Goal: Find specific page/section: Find specific page/section

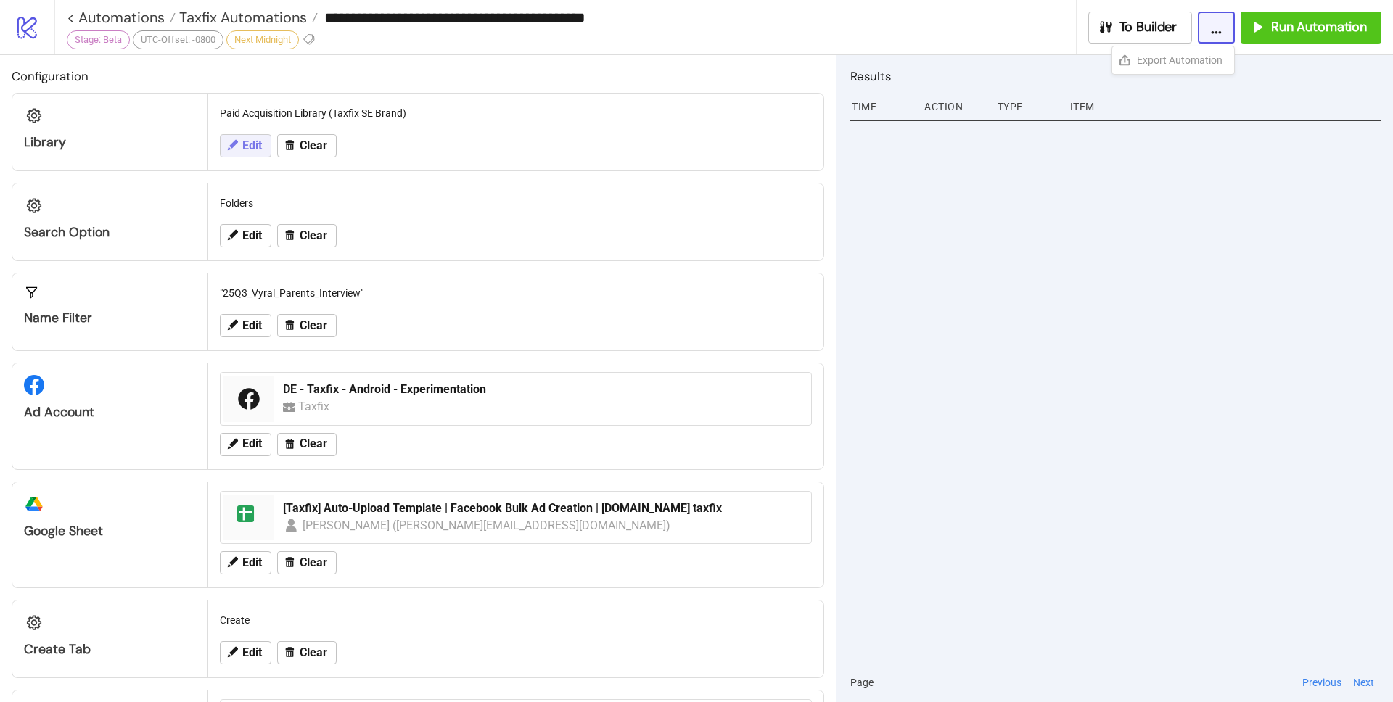
click at [235, 148] on icon at bounding box center [232, 145] width 13 height 13
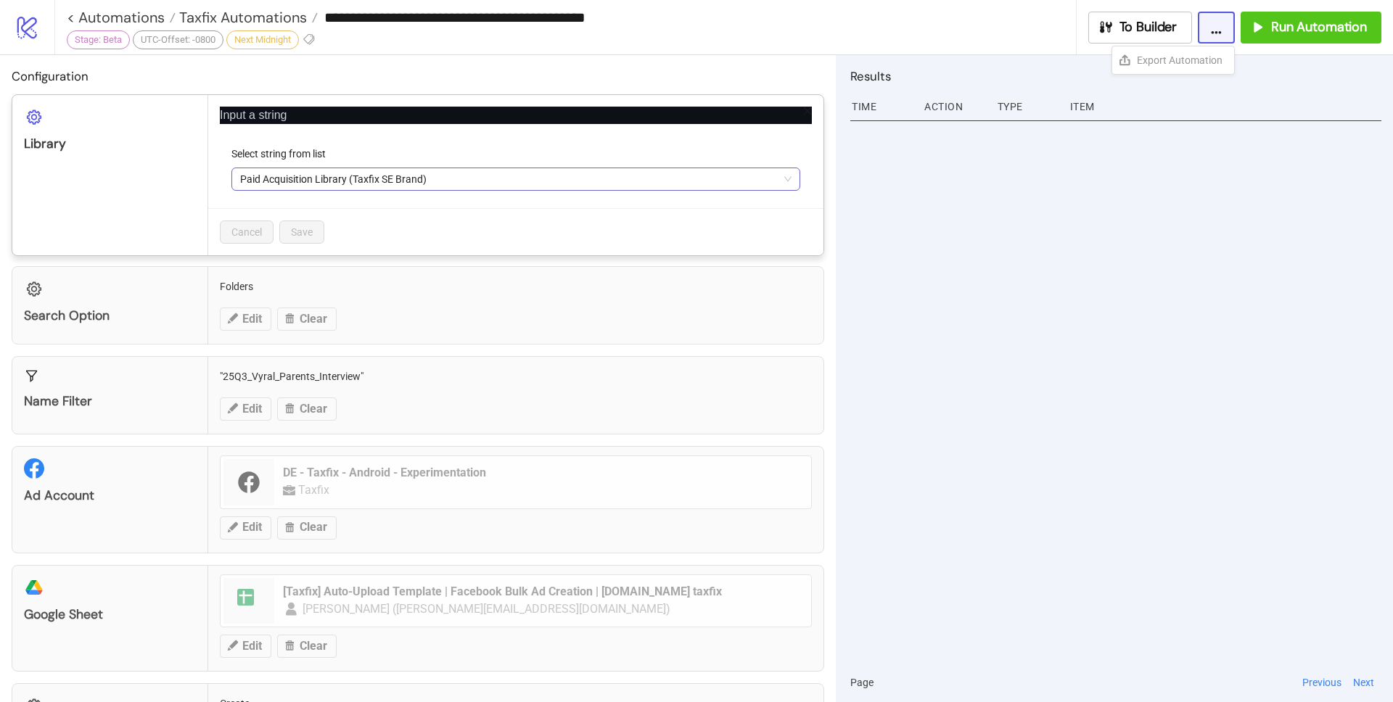
click at [453, 183] on span "Paid Acquisition Library (Taxfix SE Brand)" at bounding box center [516, 179] width 552 height 22
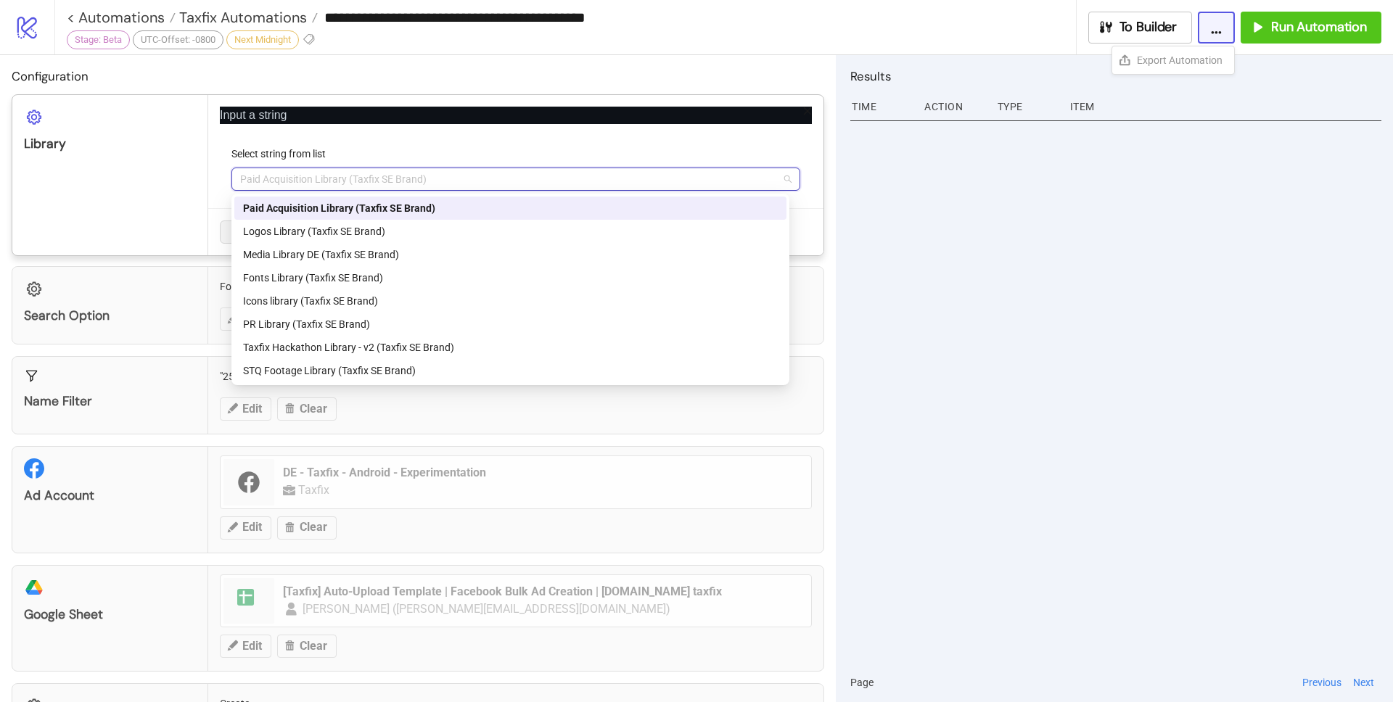
click at [941, 261] on div at bounding box center [1116, 389] width 531 height 547
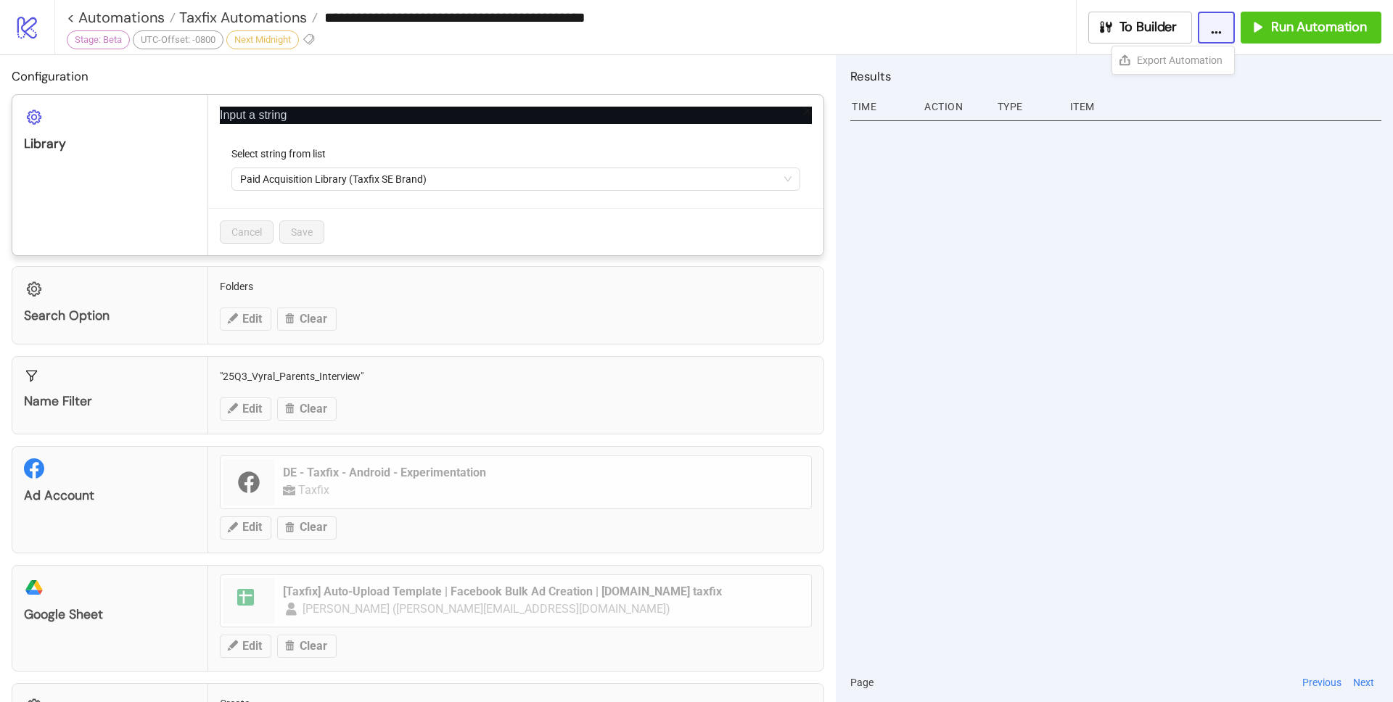
click at [940, 329] on div "**********" at bounding box center [696, 351] width 1393 height 702
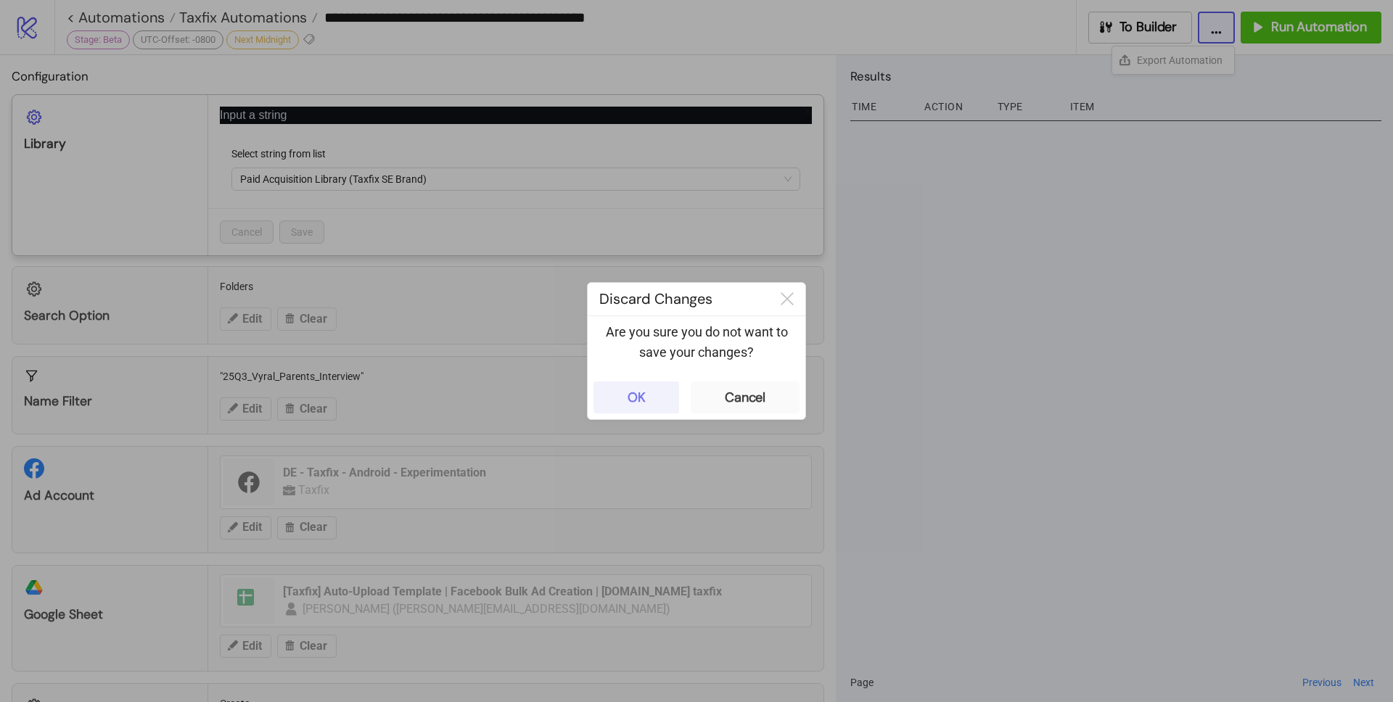
click at [663, 393] on button "OK" at bounding box center [637, 398] width 86 height 32
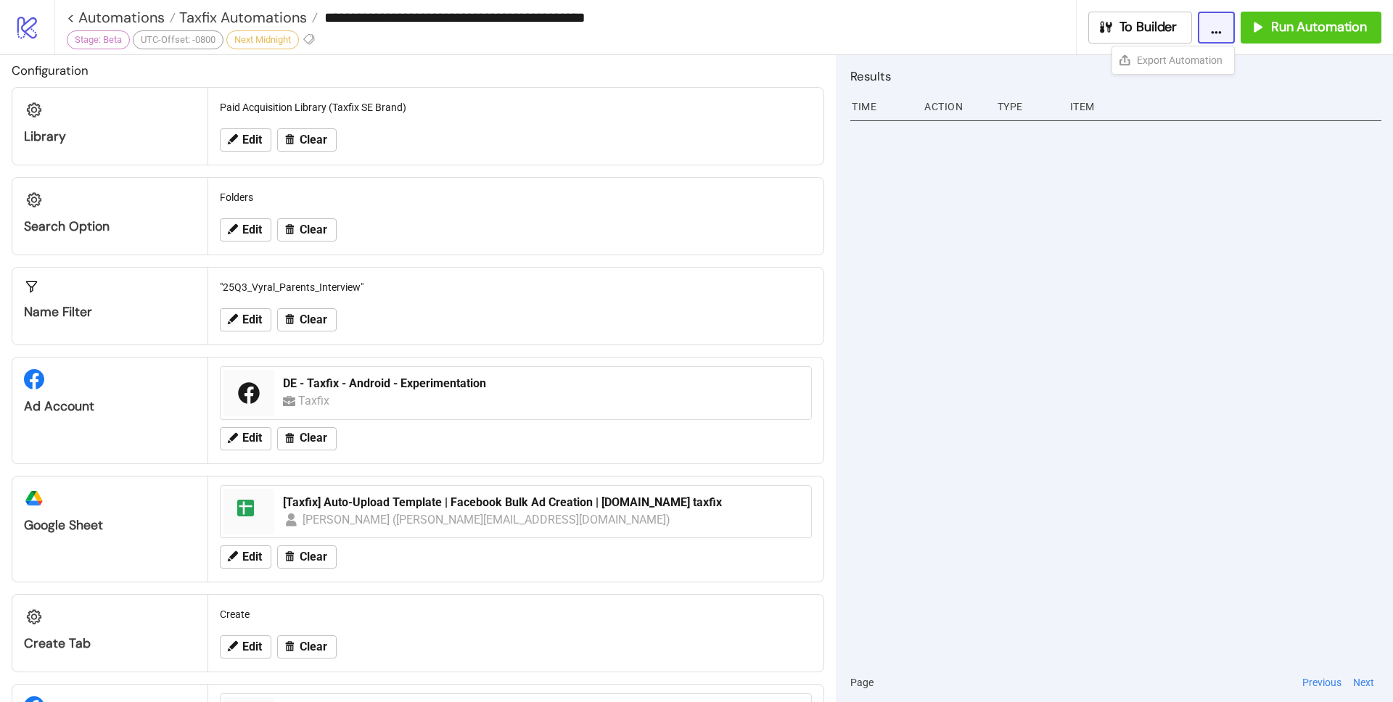
scroll to position [9, 0]
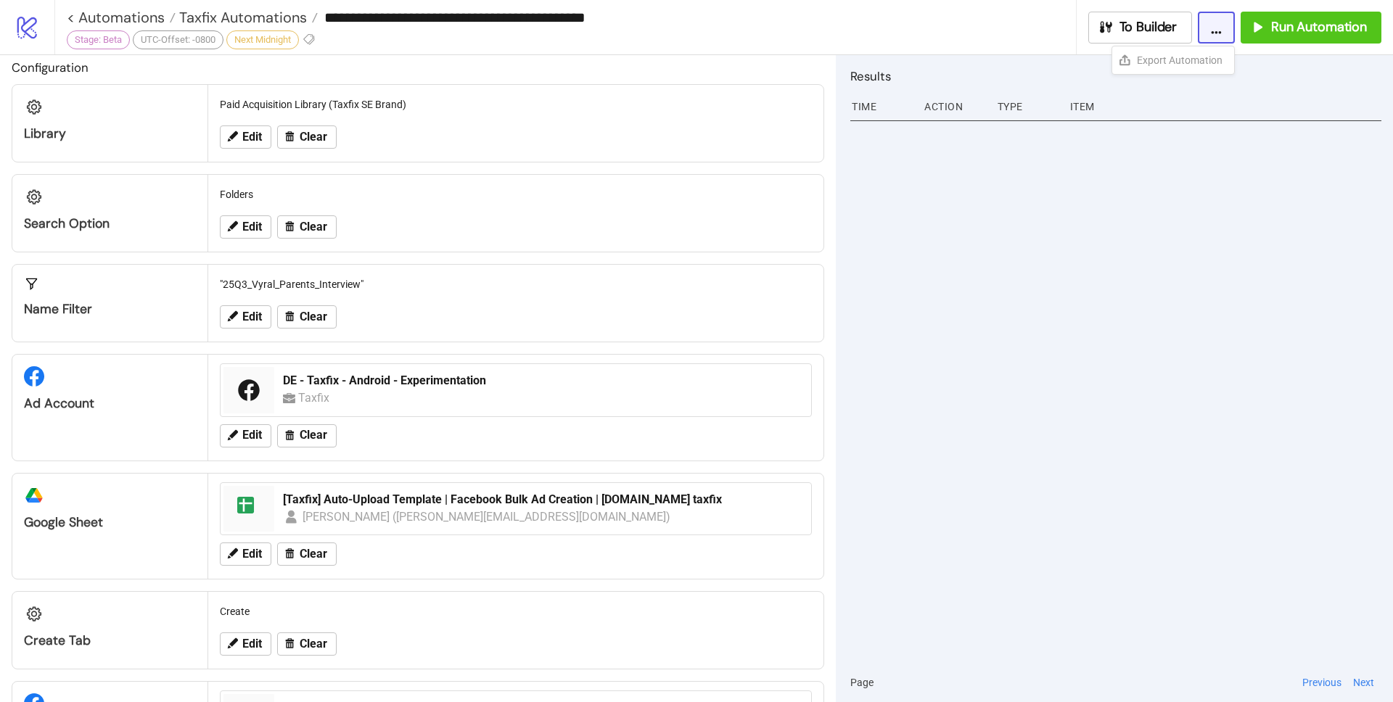
click at [63, 306] on div "Name Filter" at bounding box center [110, 309] width 172 height 17
copy div "Name Filter"
click at [282, 287] on div ""25Q3_Vyral_Parents_Interview"" at bounding box center [516, 285] width 604 height 28
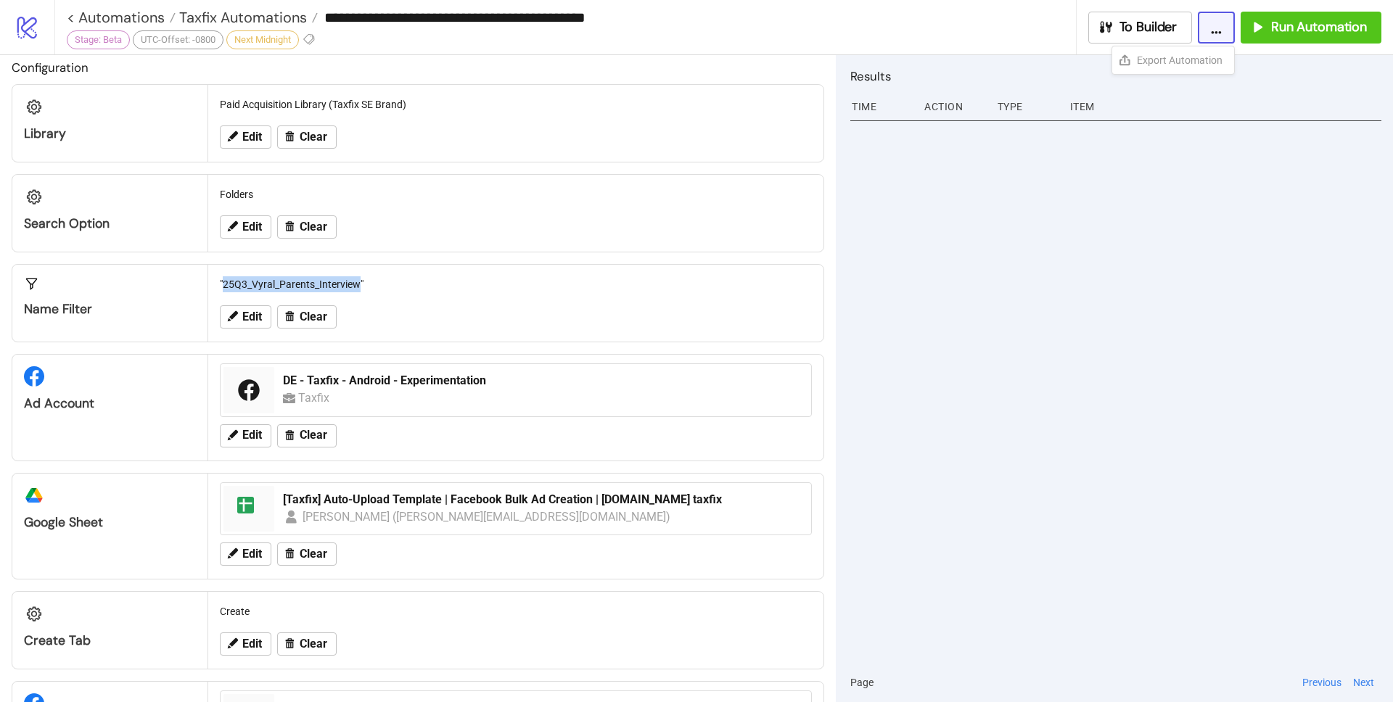
click at [282, 287] on div ""25Q3_Vyral_Parents_Interview"" at bounding box center [516, 285] width 604 height 28
copy div "25Q3_Vyral_Parents_Interview"
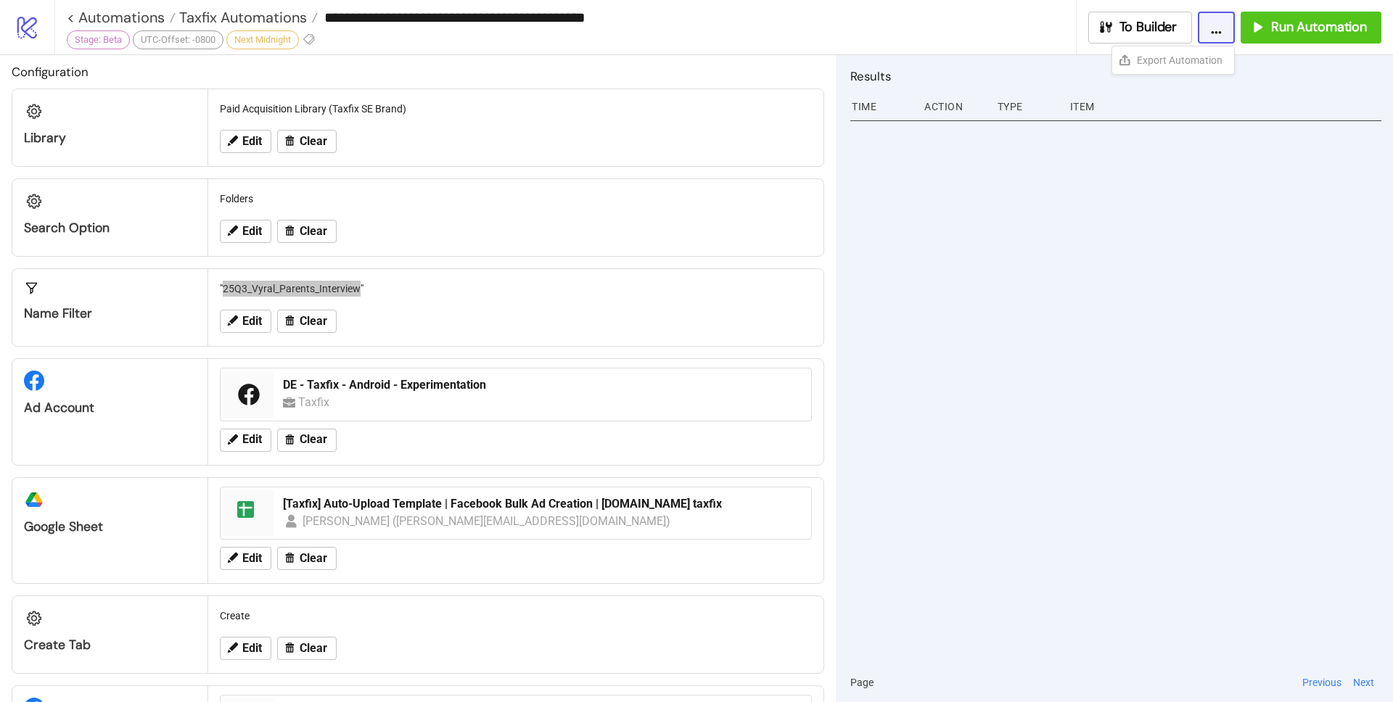
scroll to position [0, 0]
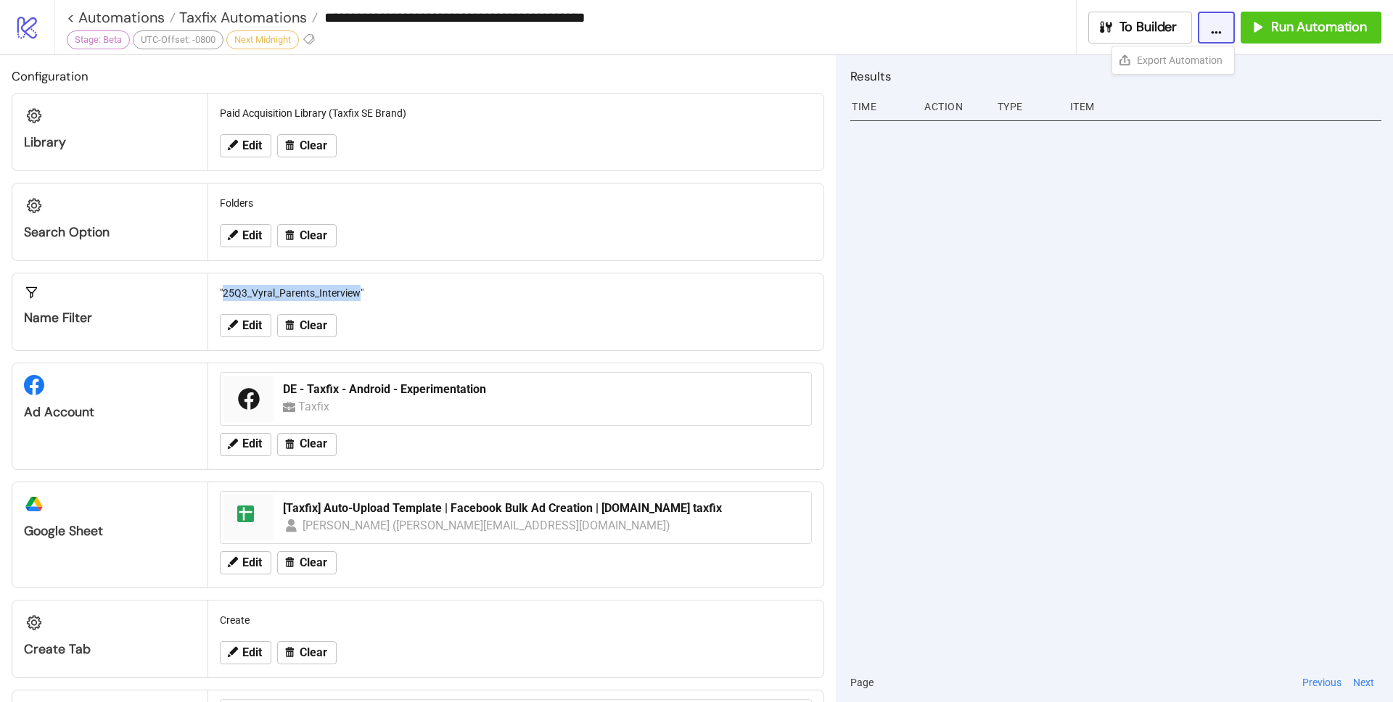
click at [52, 141] on div "Library" at bounding box center [110, 142] width 172 height 17
click at [51, 141] on div "Library" at bounding box center [110, 142] width 172 height 17
copy div "Library"
click at [295, 115] on div "Paid Acquisition Library (Taxfix SE Brand)" at bounding box center [516, 113] width 604 height 28
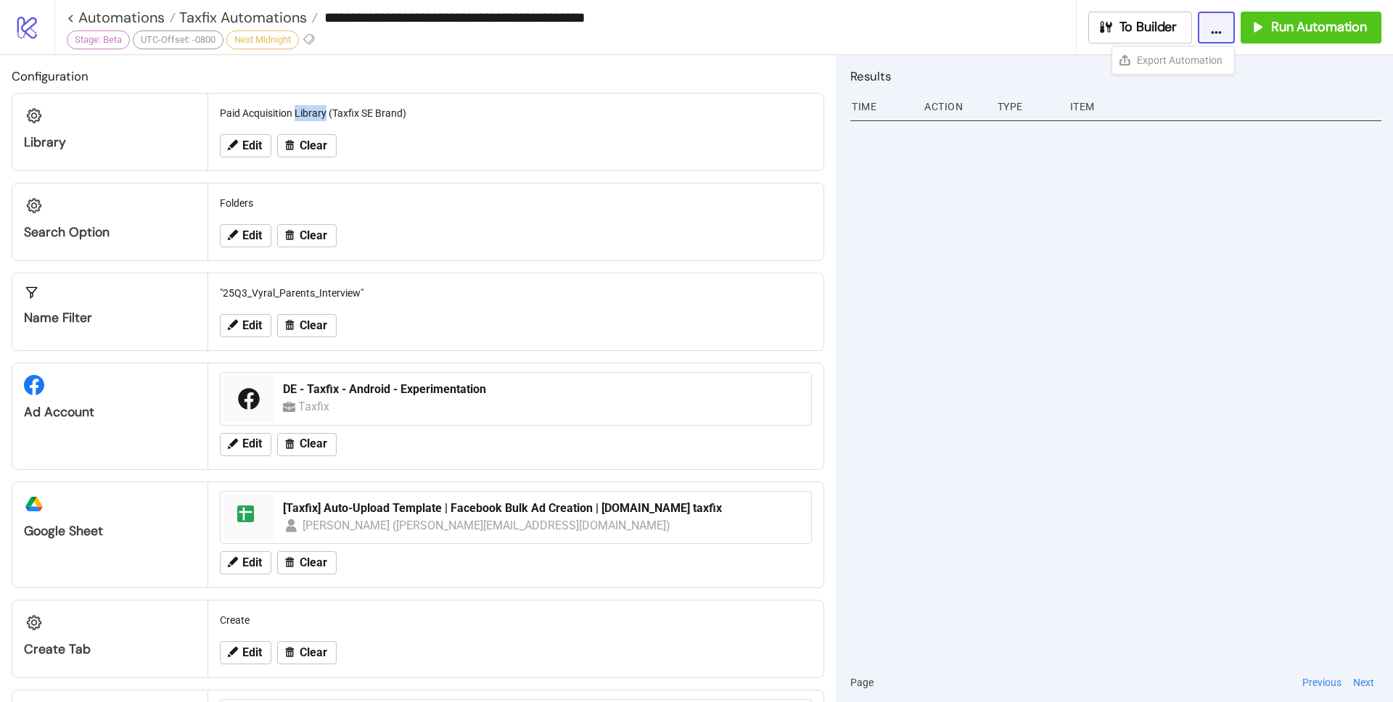
click at [295, 115] on div "Paid Acquisition Library (Taxfix SE Brand)" at bounding box center [516, 113] width 604 height 28
copy div "Paid Acquisition Library (Taxfix SE Brand)"
click at [351, 293] on div ""25Q3_Vyral_Parents_Interview"" at bounding box center [516, 293] width 604 height 28
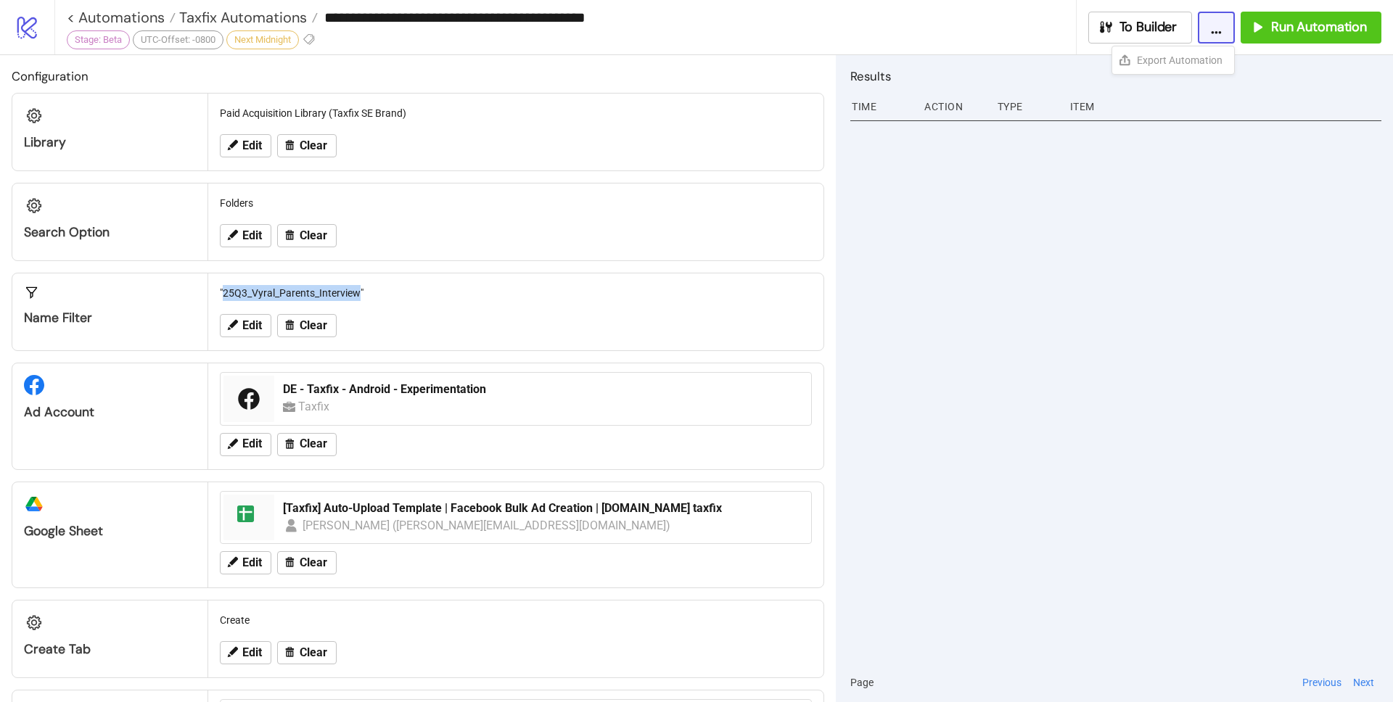
copy div "25Q3_Vyral_Parents_Interview"
